Goal: Task Accomplishment & Management: Use online tool/utility

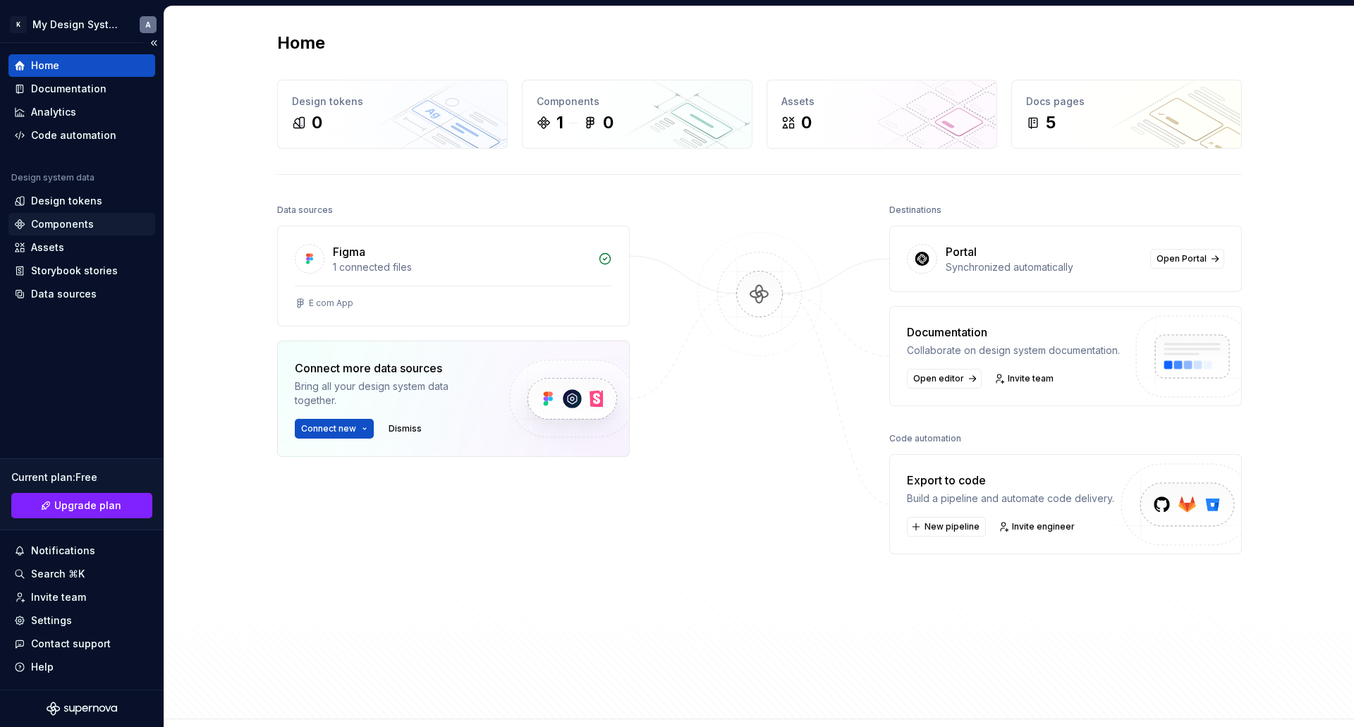
click at [68, 214] on div "Components" at bounding box center [81, 224] width 147 height 23
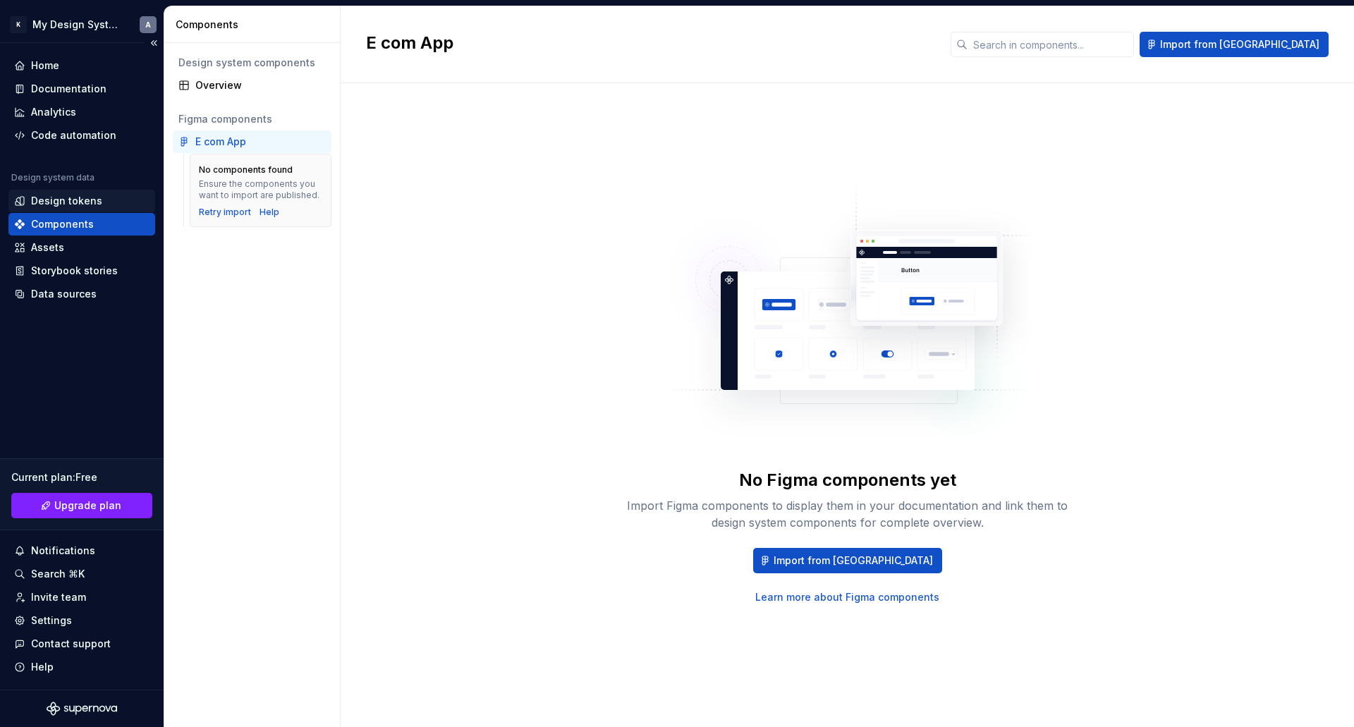
click at [48, 200] on div "Design tokens" at bounding box center [66, 201] width 71 height 14
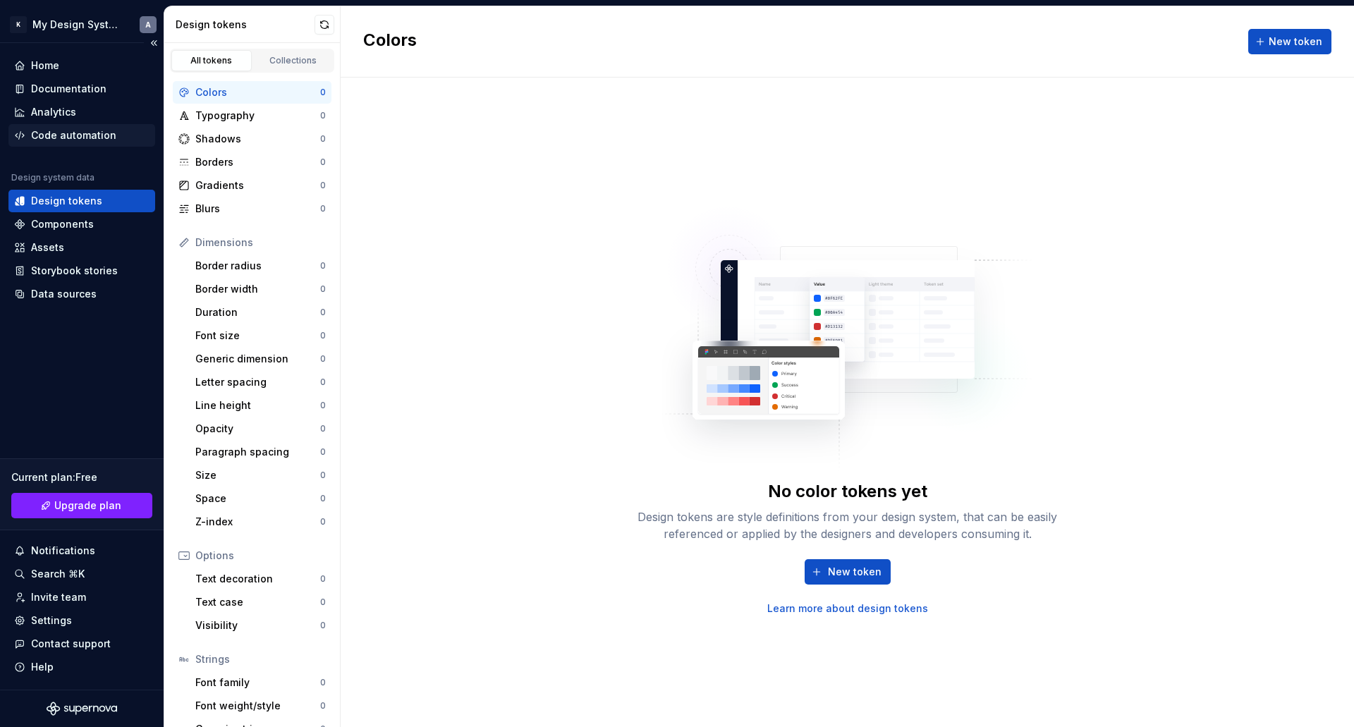
click at [102, 131] on div "Code automation" at bounding box center [73, 135] width 85 height 14
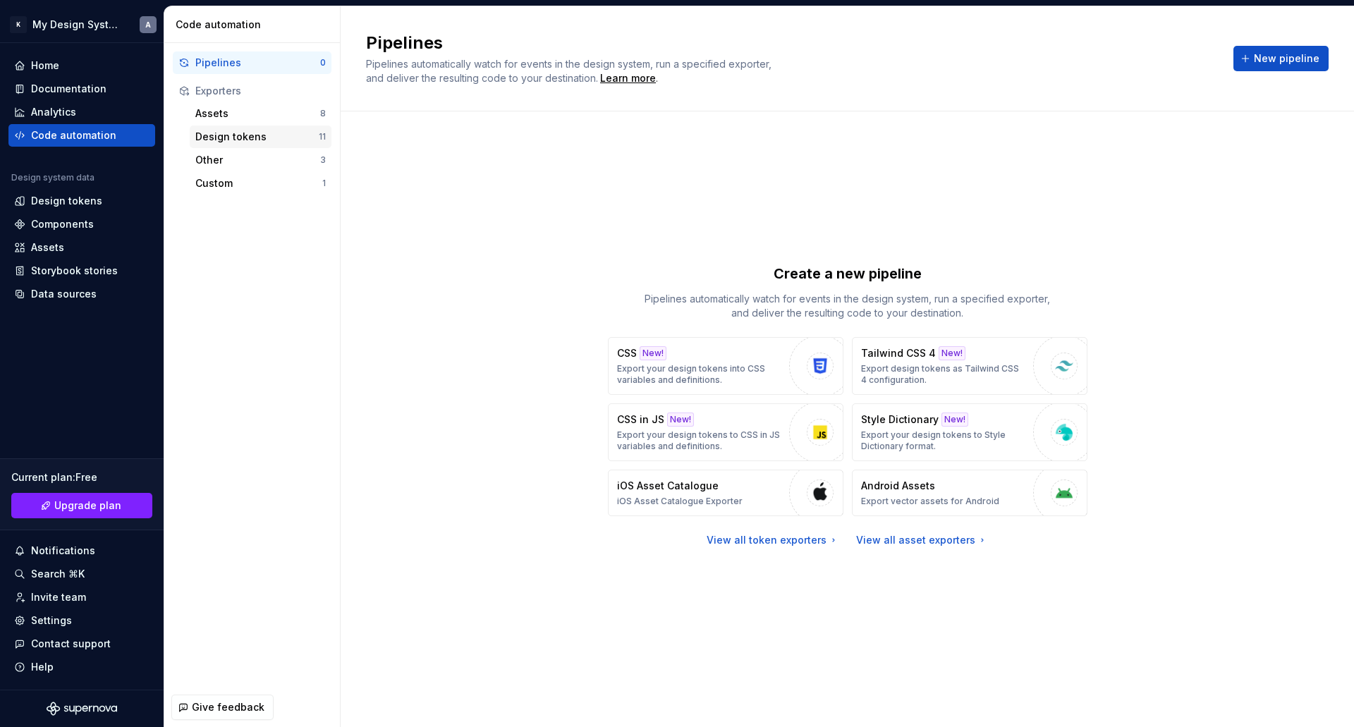
click at [210, 135] on div "Design tokens" at bounding box center [256, 137] width 123 height 14
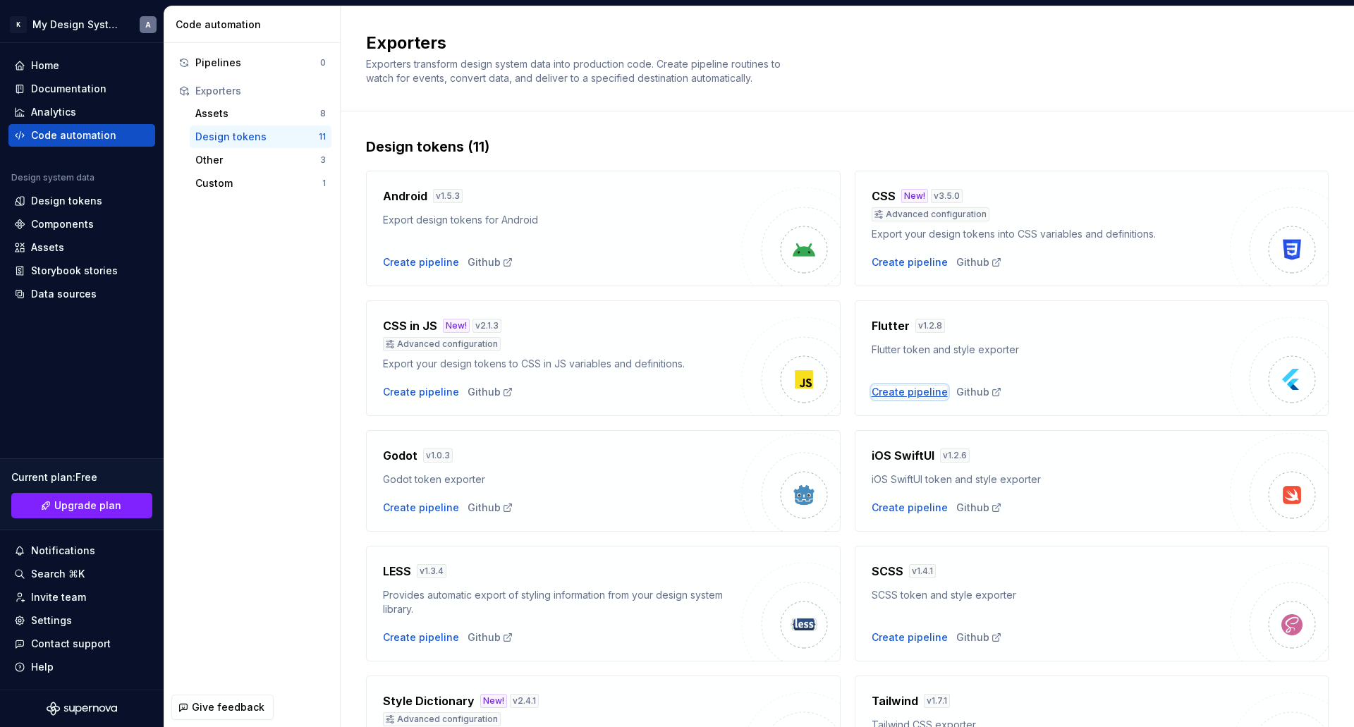
click at [919, 394] on div "Create pipeline" at bounding box center [910, 392] width 76 height 14
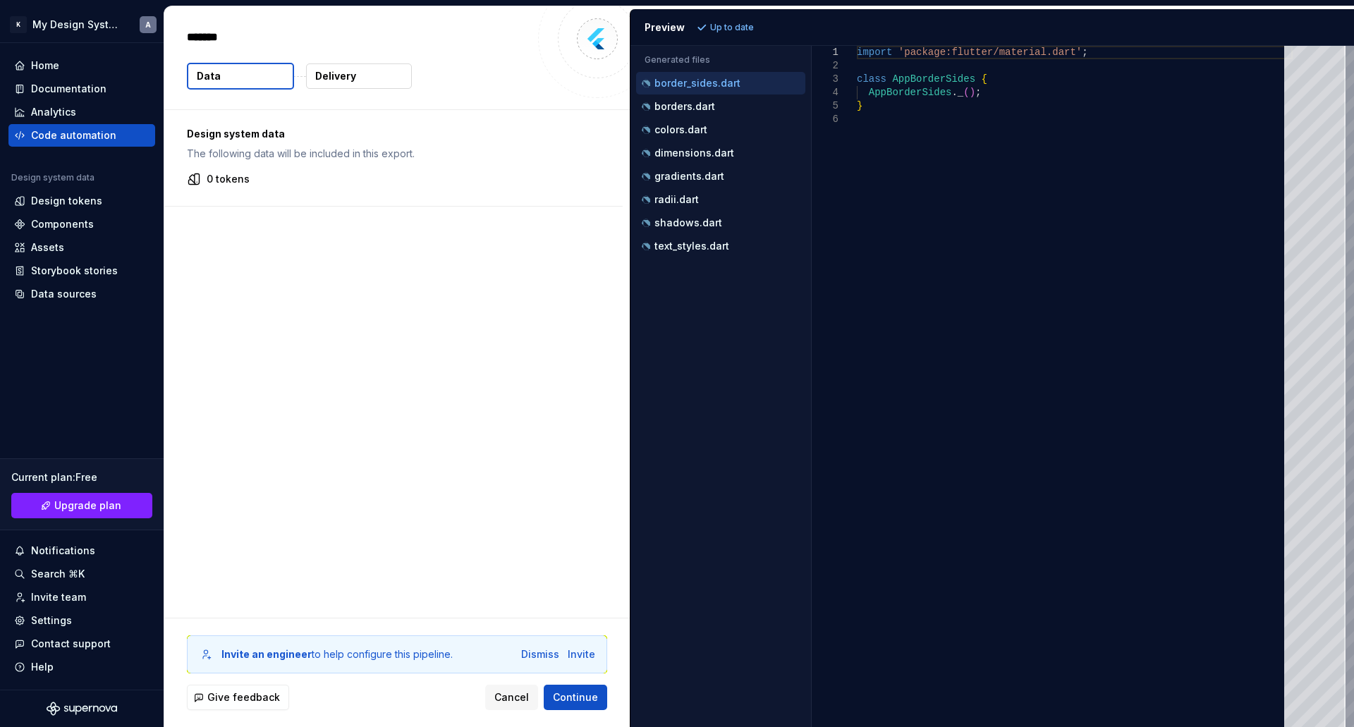
type textarea "*"
click at [60, 295] on div "Data sources" at bounding box center [64, 294] width 66 height 14
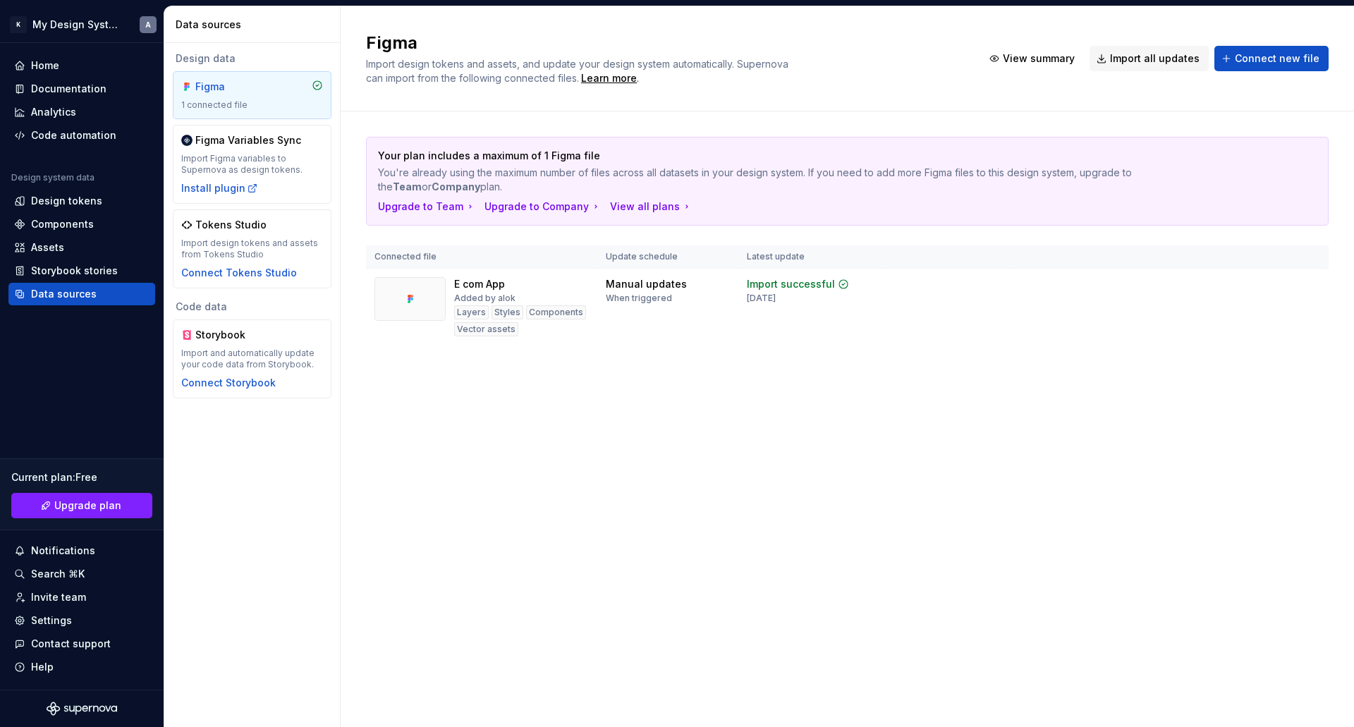
click at [238, 89] on div "Figma" at bounding box center [229, 87] width 68 height 14
